Goal: Task Accomplishment & Management: Manage account settings

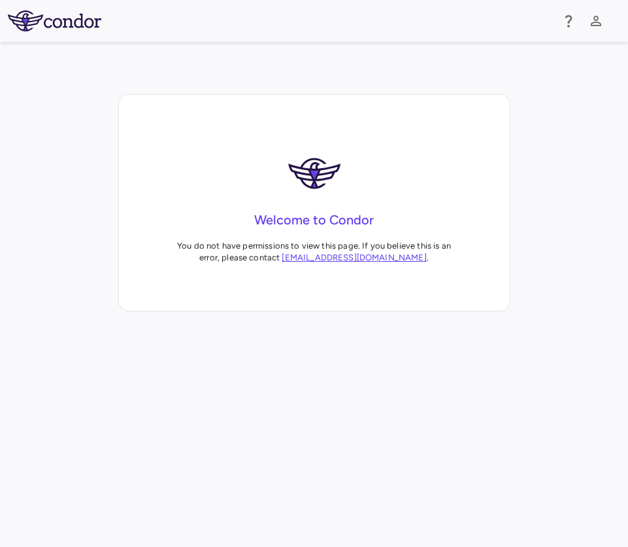
click at [230, 123] on div "Welcome to Condor You do not have permissions to view this page. If you believe…" at bounding box center [314, 205] width 349 height 179
click at [61, 29] on img at bounding box center [55, 20] width 94 height 21
click at [40, 28] on img at bounding box center [55, 20] width 94 height 21
drag, startPoint x: 545, startPoint y: 98, endPoint x: 577, endPoint y: 69, distance: 43.1
click at [547, 99] on div "Welcome to Condor You do not have permissions to view this page. If you believe…" at bounding box center [314, 202] width 628 height 217
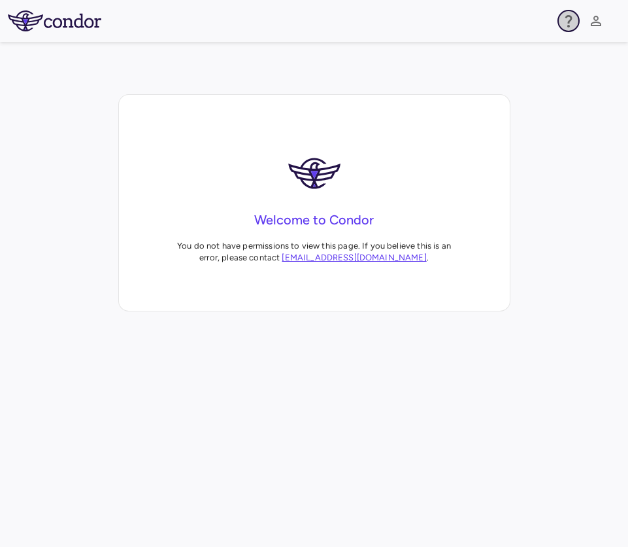
click at [575, 19] on icon "button" at bounding box center [569, 21] width 16 height 16
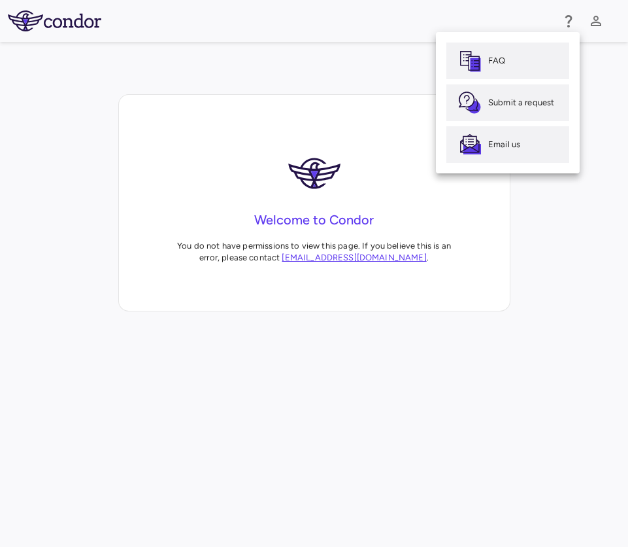
click at [593, 20] on div at bounding box center [314, 273] width 628 height 547
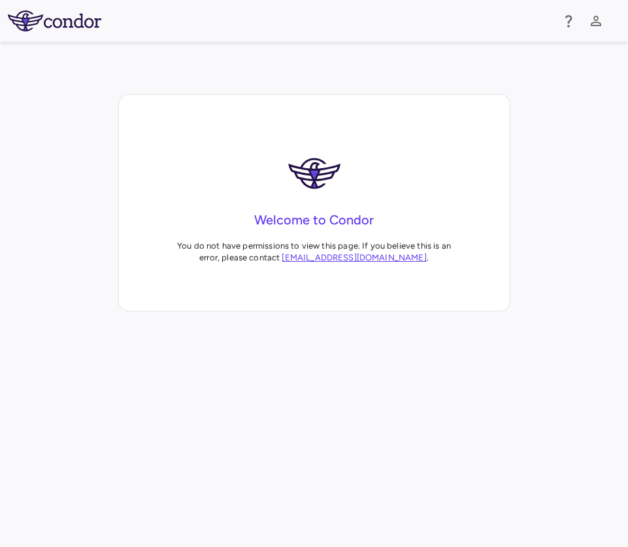
click at [589, 10] on div at bounding box center [596, 21] width 22 height 22
click at [595, 22] on icon "button" at bounding box center [596, 21] width 10 height 10
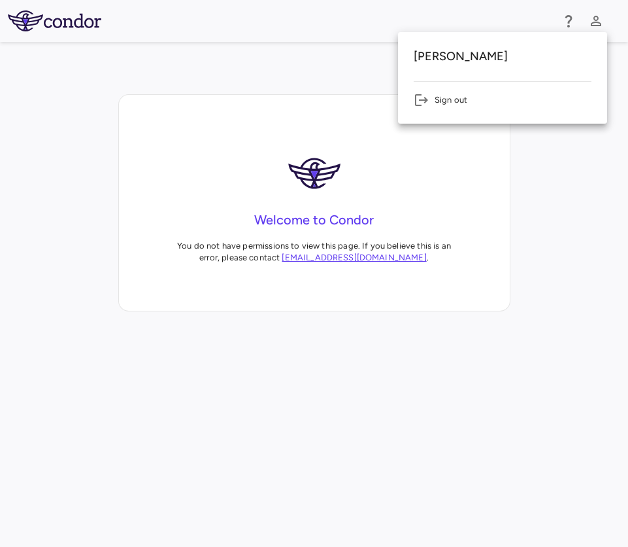
click at [448, 103] on li "Sign out" at bounding box center [503, 100] width 178 height 16
